Goal: Task Accomplishment & Management: Manage account settings

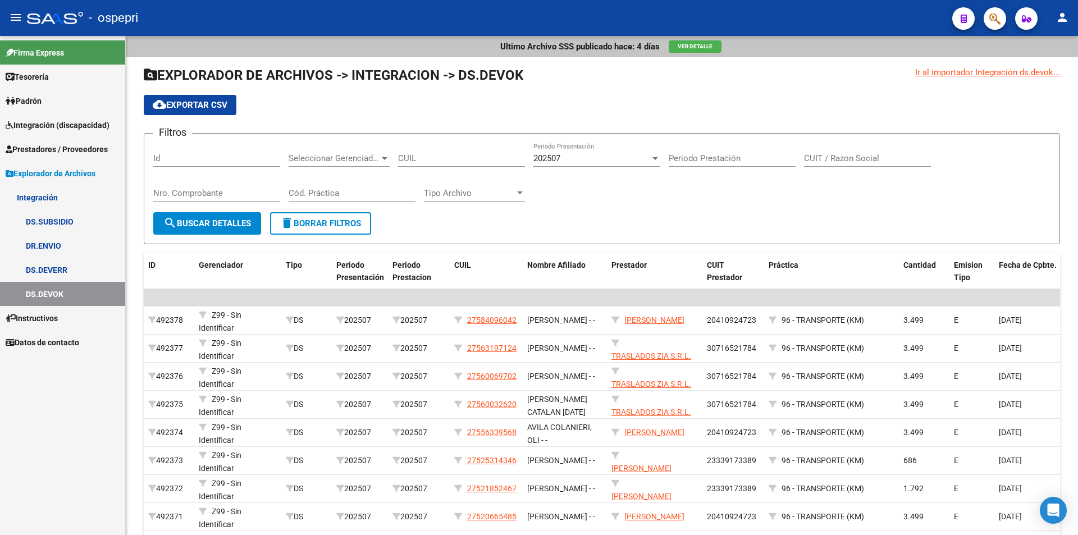
click at [50, 122] on span "Integración (discapacidad)" at bounding box center [58, 125] width 104 height 12
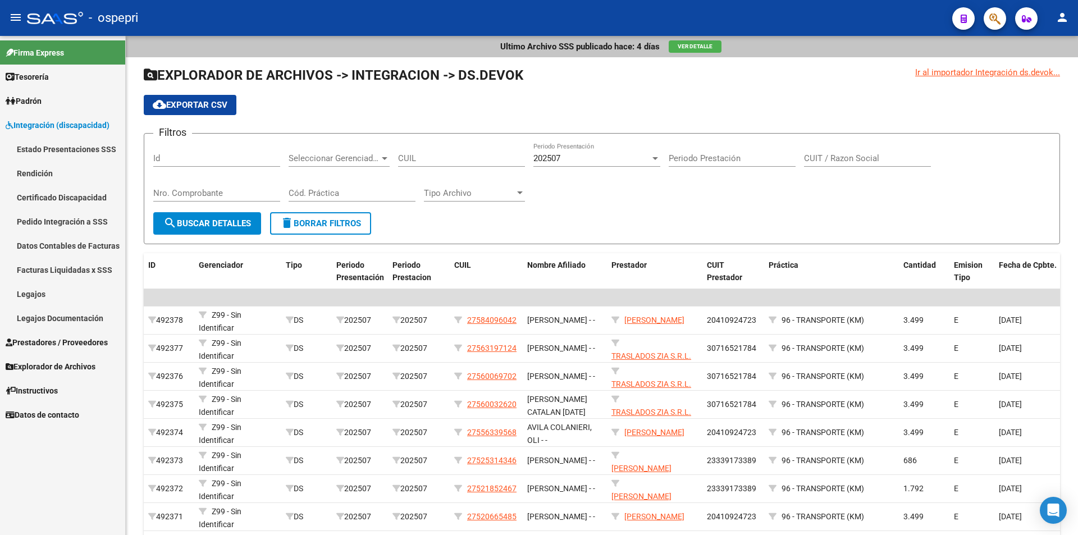
click at [47, 292] on link "Legajos" at bounding box center [62, 294] width 125 height 24
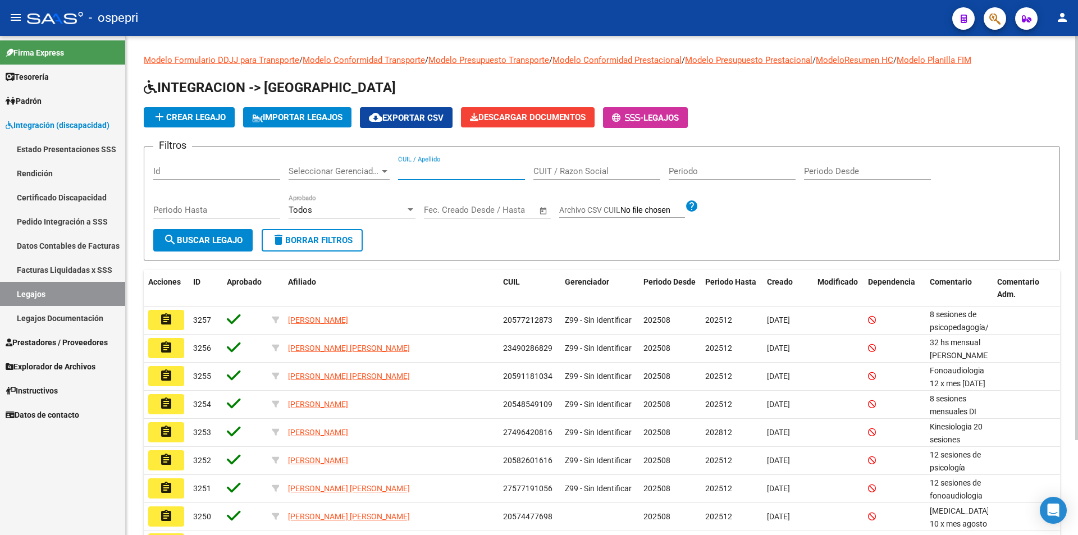
click at [447, 170] on input "CUIL / Apellido" at bounding box center [461, 171] width 127 height 10
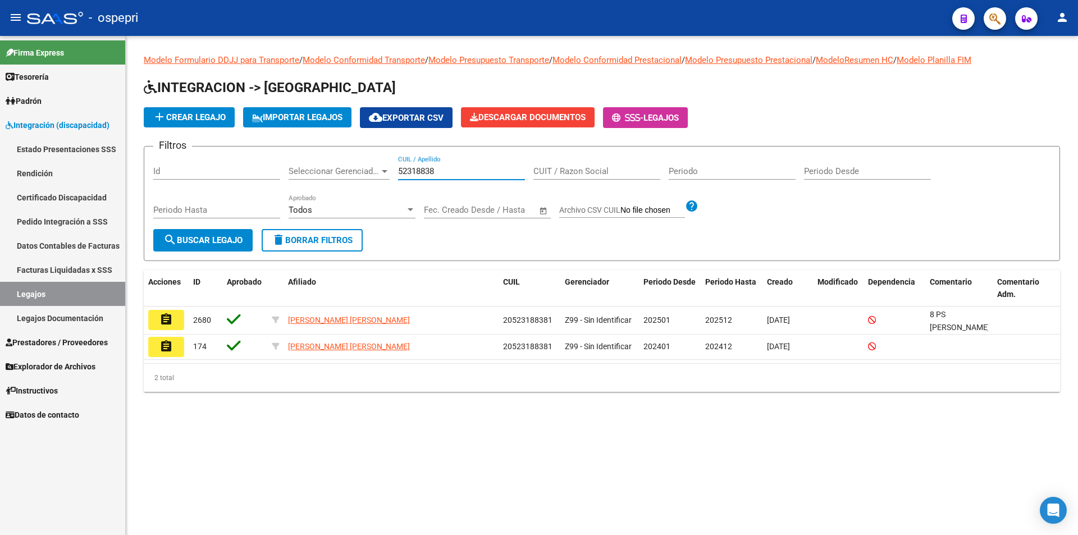
type input "52318838"
click at [168, 320] on mat-icon "assignment" at bounding box center [165, 319] width 13 height 13
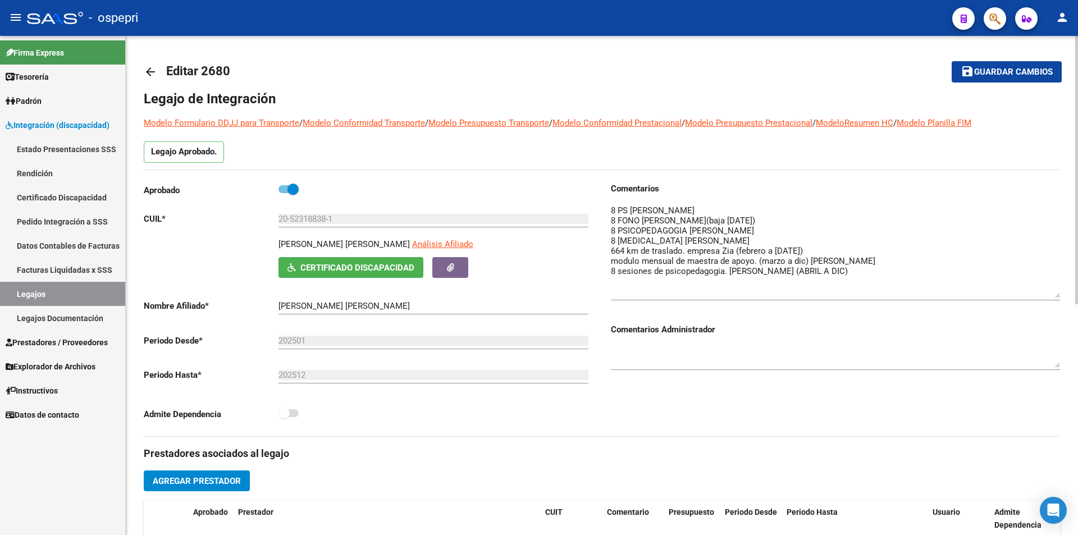
drag, startPoint x: 1056, startPoint y: 225, endPoint x: 1064, endPoint y: 299, distance: 74.5
click at [1064, 299] on div "arrow_back Editar 2680 save Guardar cambios Legajo de Integración Modelo Formul…" at bounding box center [602, 500] width 952 height 929
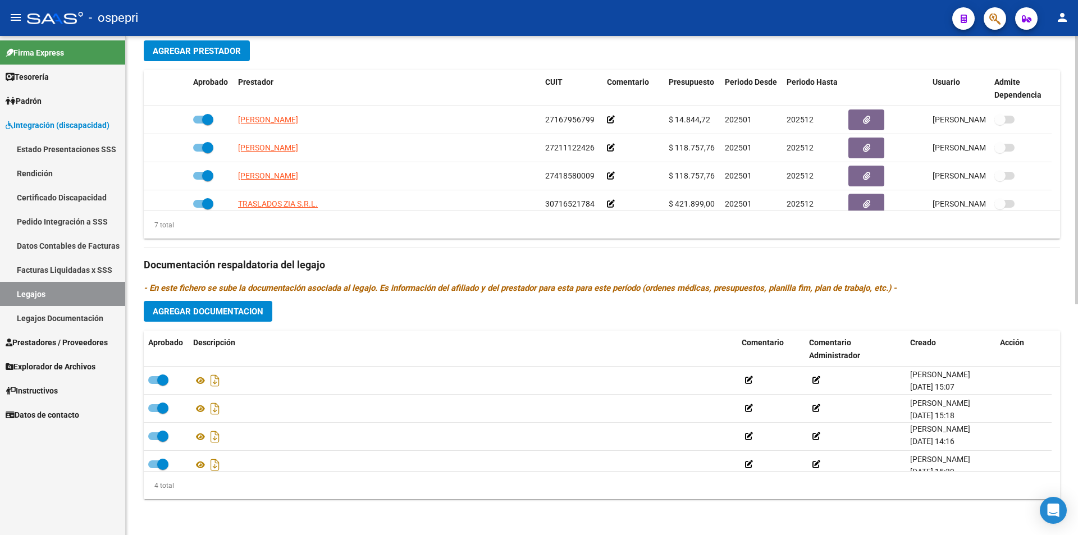
scroll to position [11, 0]
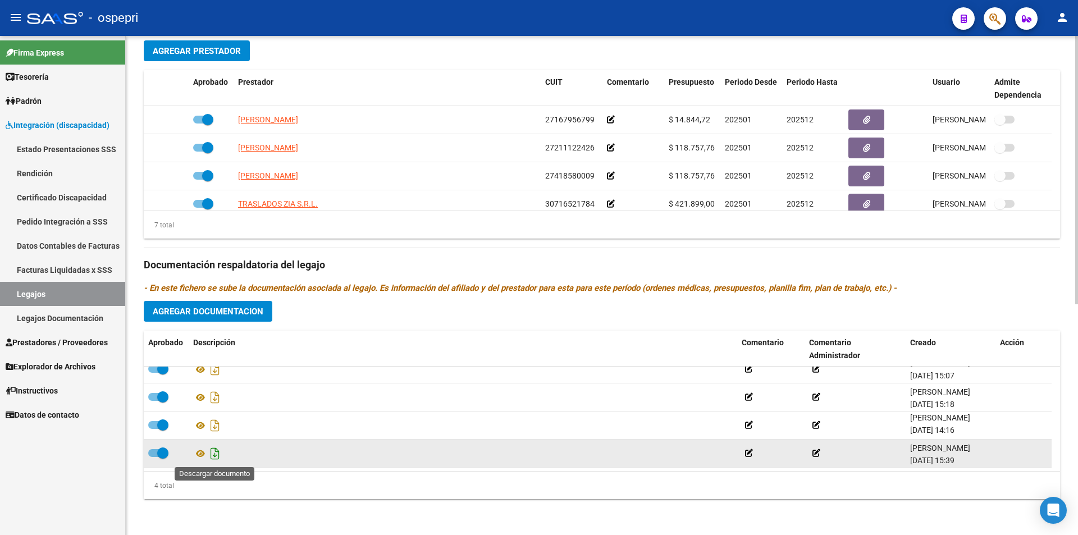
click at [216, 455] on icon "Descargar documento" at bounding box center [215, 454] width 15 height 18
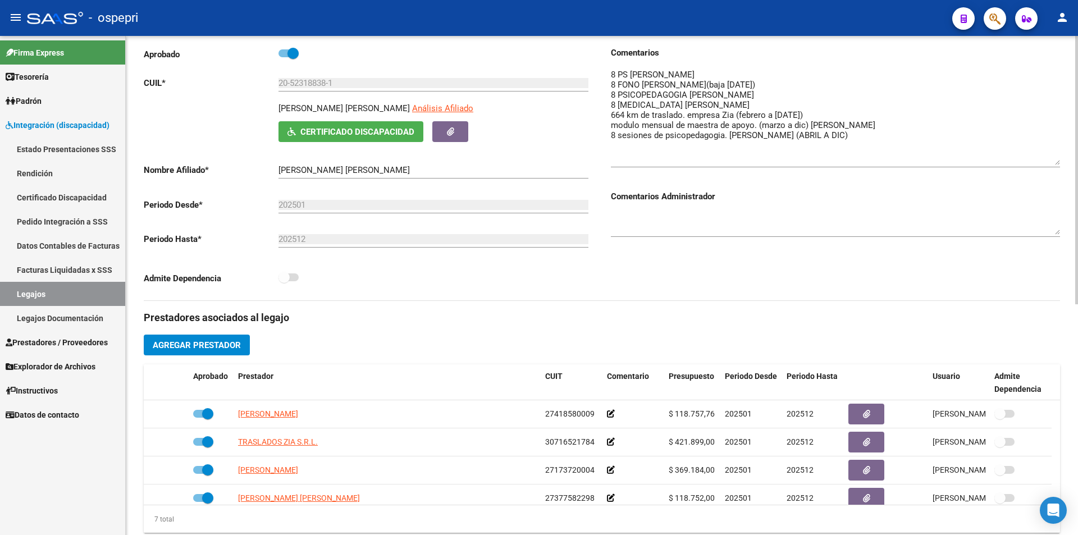
scroll to position [112, 0]
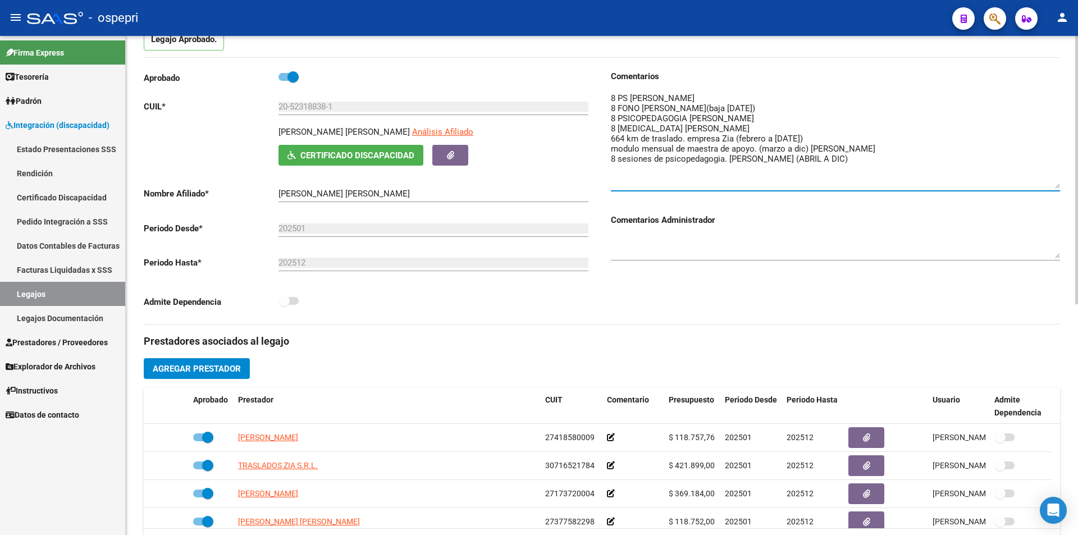
drag, startPoint x: 775, startPoint y: 105, endPoint x: 744, endPoint y: 121, distance: 34.4
click at [699, 106] on textarea at bounding box center [835, 140] width 449 height 97
click at [783, 116] on textarea at bounding box center [835, 140] width 449 height 97
paste textarea "(baja [DATE])"
click at [773, 120] on textarea at bounding box center [835, 140] width 449 height 97
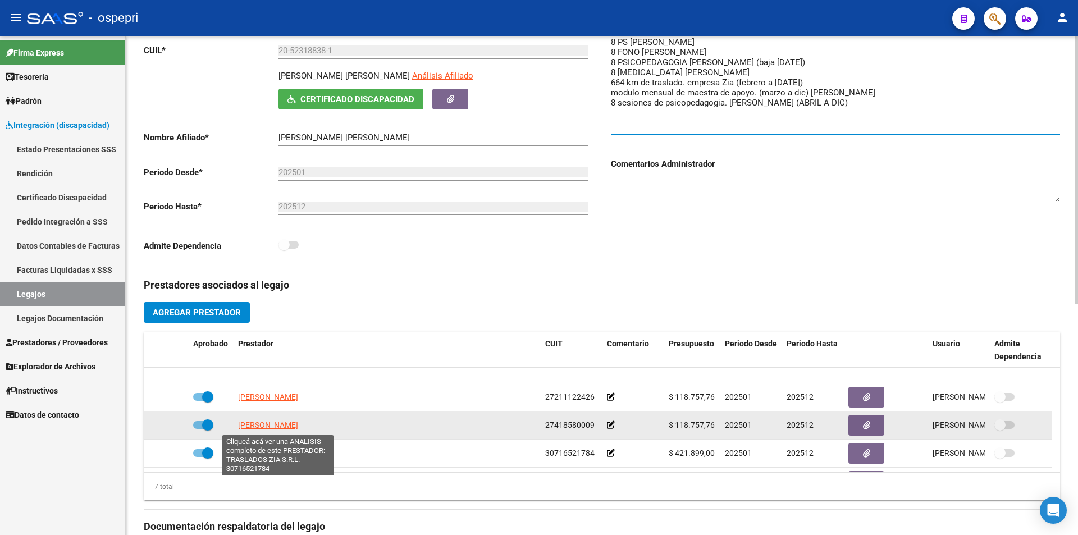
scroll to position [0, 0]
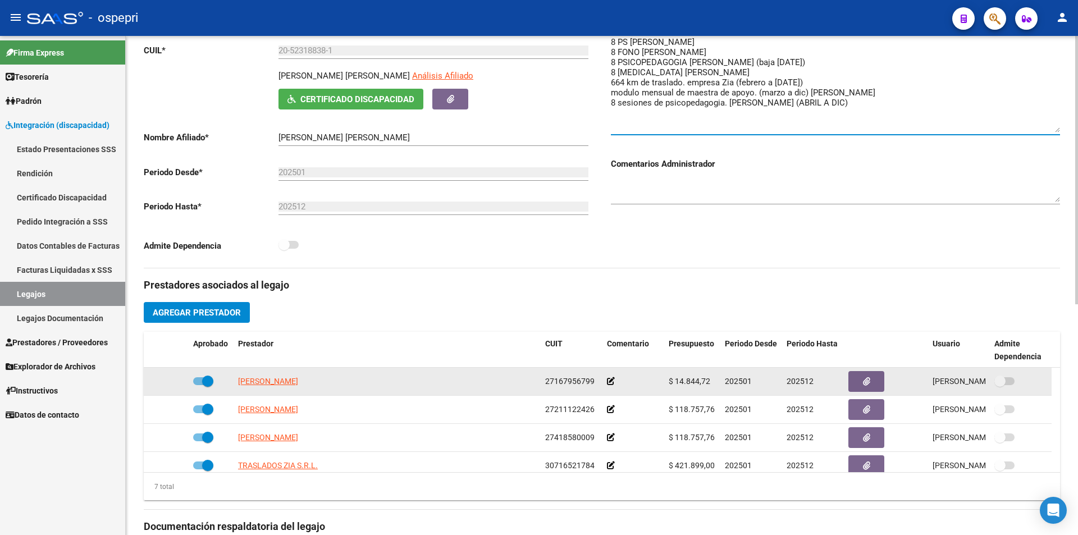
type textarea "8 PS [PERSON_NAME] 8 FONO [PERSON_NAME] 8 PSICOPEDAGOGIA [PERSON_NAME] (baja [D…"
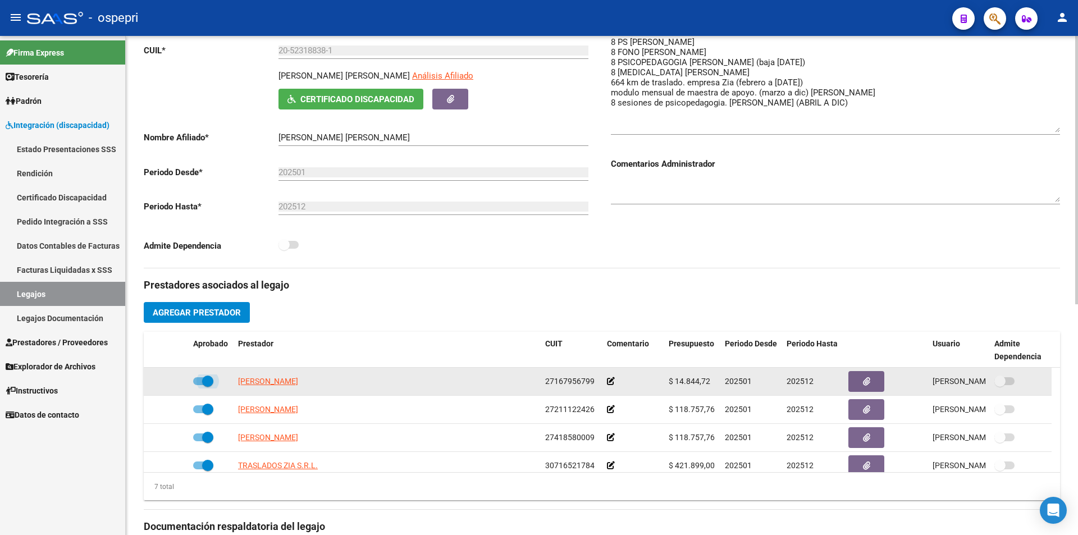
click at [202, 377] on span at bounding box center [203, 381] width 20 height 8
click at [199, 385] on input "checkbox" at bounding box center [198, 385] width 1 height 1
checkbox input "false"
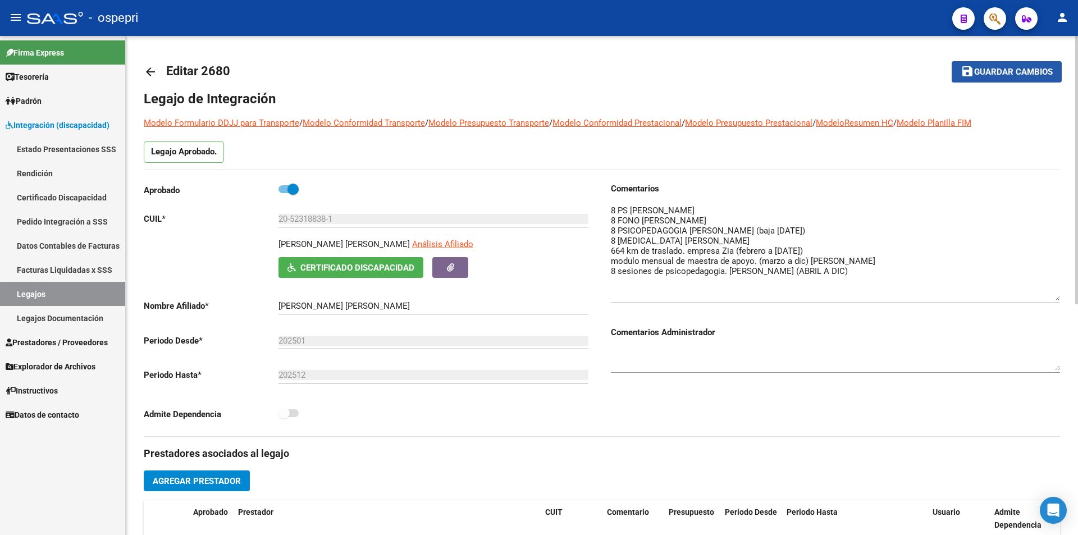
click at [1016, 72] on span "Guardar cambios" at bounding box center [1013, 72] width 79 height 10
